Goal: Task Accomplishment & Management: Manage account settings

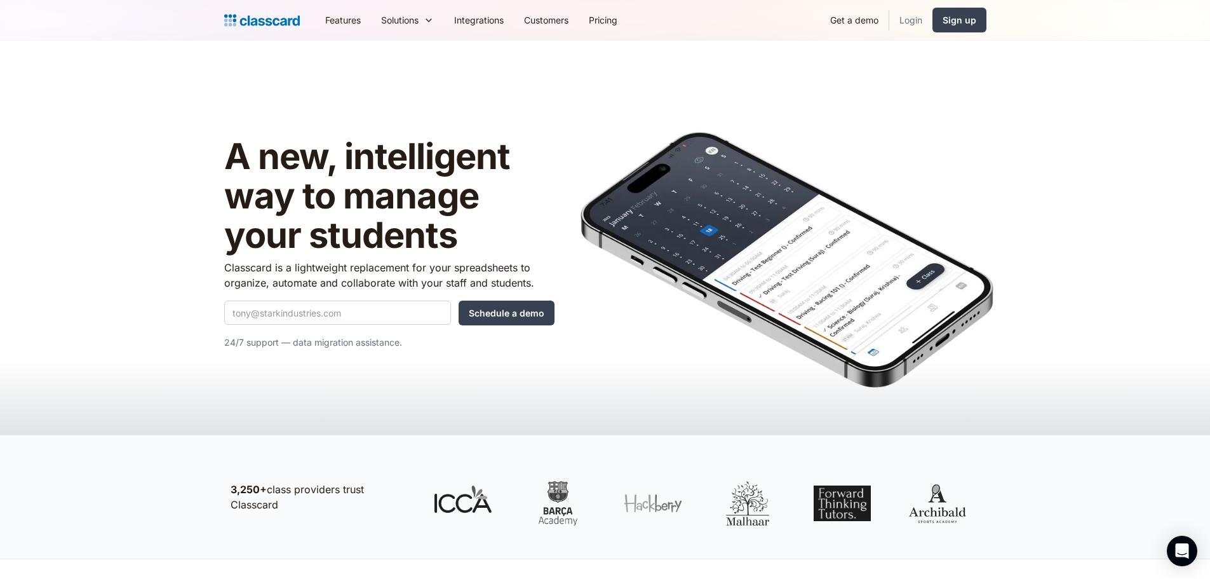
click at [915, 20] on link "Login" at bounding box center [910, 20] width 43 height 29
click at [907, 20] on link "Login" at bounding box center [910, 20] width 43 height 29
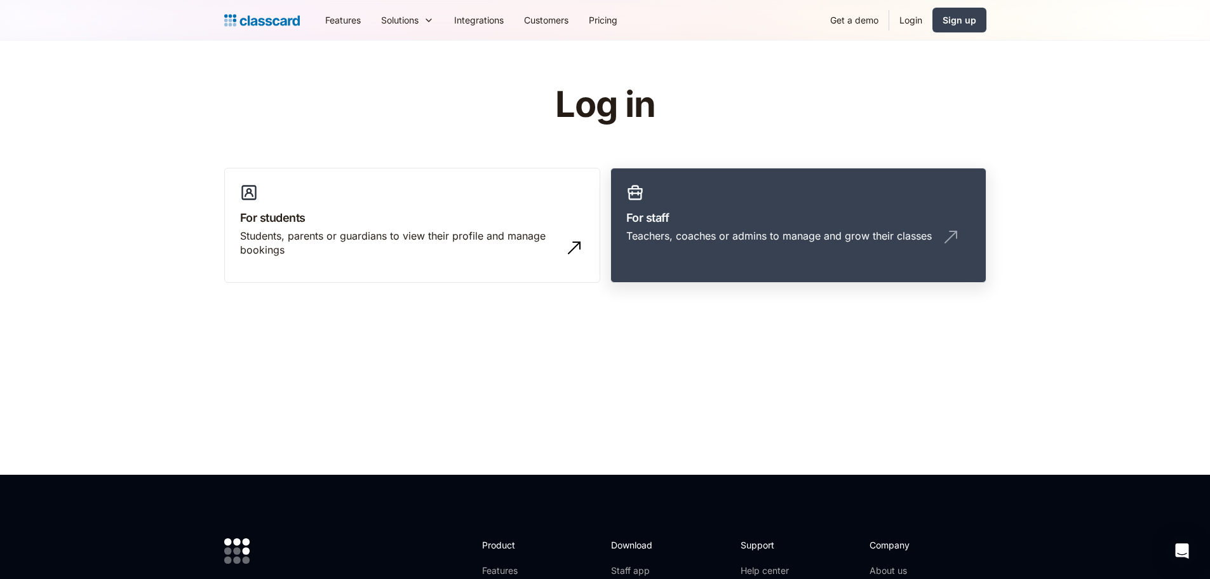
click at [786, 245] on div "Teachers, coaches or admins to manage and grow their classes" at bounding box center [798, 241] width 344 height 24
click at [764, 234] on div "Teachers, coaches or admins to manage and grow their classes" at bounding box center [779, 236] width 306 height 14
